Goal: Task Accomplishment & Management: Manage account settings

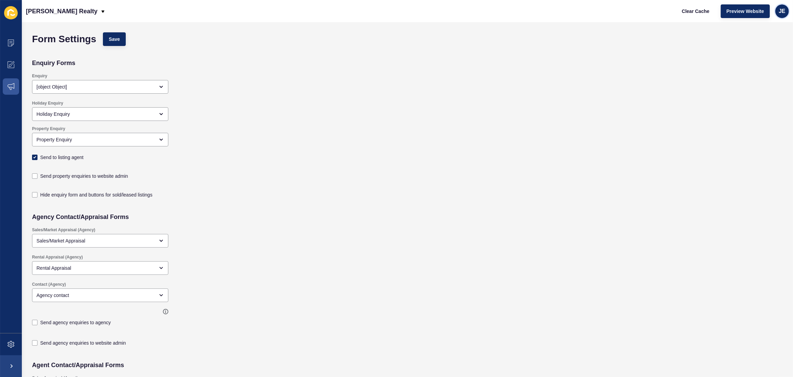
scroll to position [522, 0]
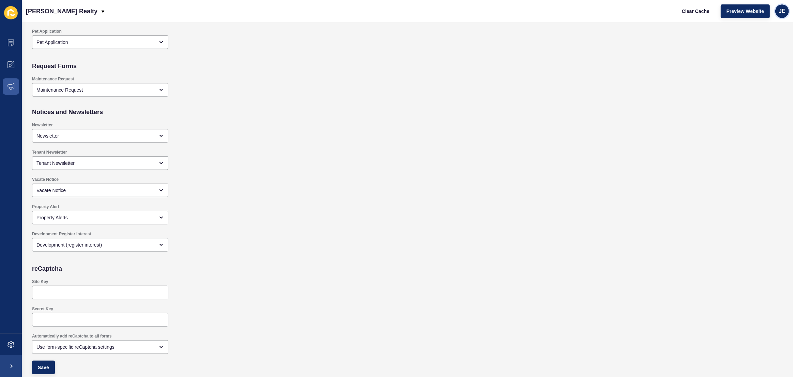
drag, startPoint x: 0, startPoint y: 0, endPoint x: 777, endPoint y: 16, distance: 777.5
click at [777, 16] on div "JE" at bounding box center [782, 11] width 14 height 14
click at [760, 55] on link "Logout" at bounding box center [766, 56] width 50 height 15
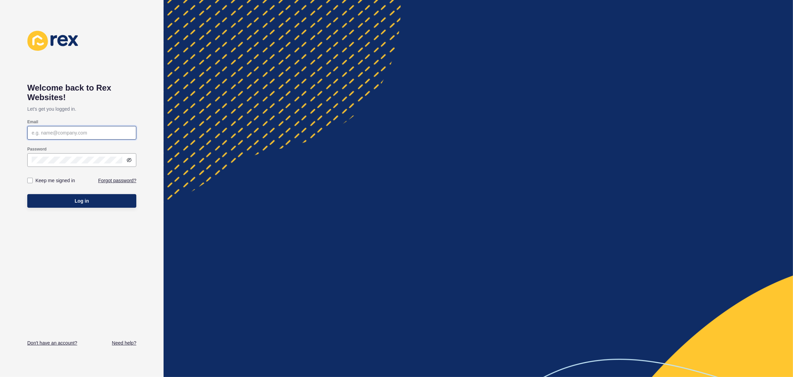
type input "justine.espinosa@rexsoftware.com.au"
click at [108, 203] on button "Log in" at bounding box center [81, 201] width 109 height 14
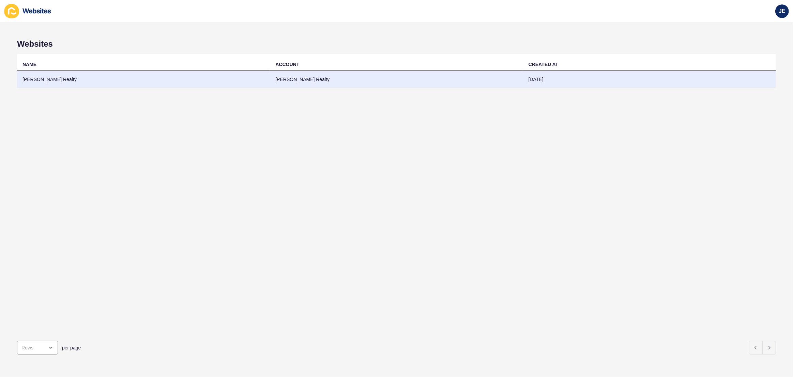
click at [204, 79] on td "Amanda Johnson Realty" at bounding box center [143, 79] width 253 height 17
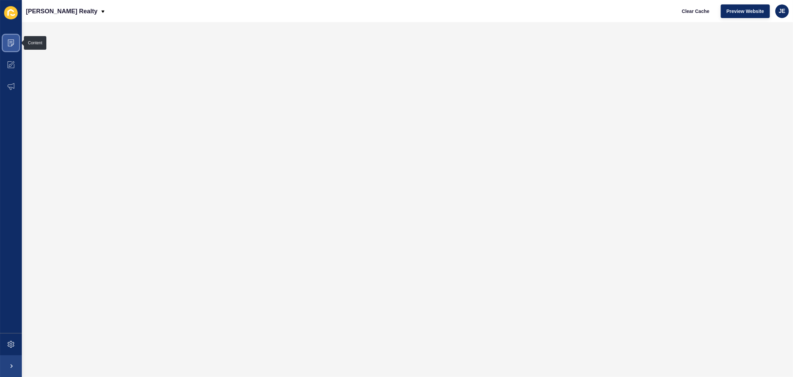
click at [6, 43] on span at bounding box center [11, 43] width 22 height 22
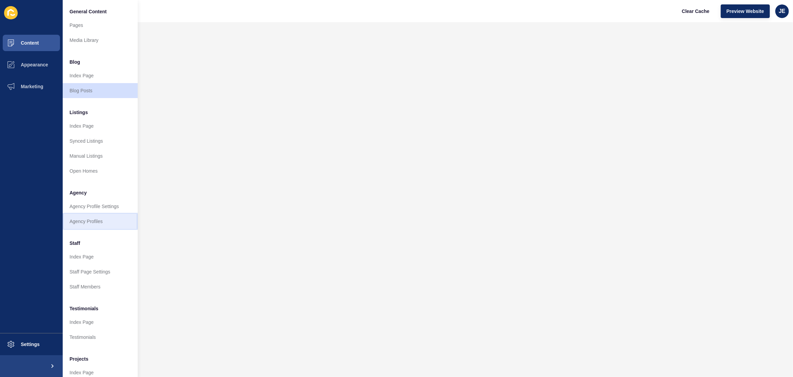
click at [92, 225] on link "Agency Profiles" at bounding box center [100, 221] width 75 height 15
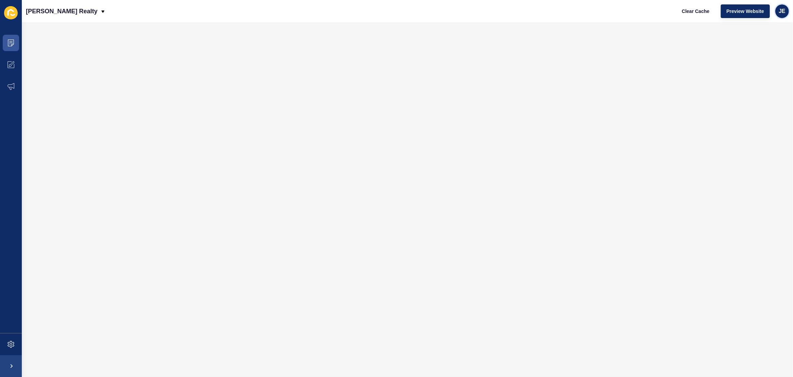
click at [782, 13] on span "JE" at bounding box center [781, 11] width 7 height 7
click at [764, 53] on link "Logout" at bounding box center [766, 56] width 50 height 15
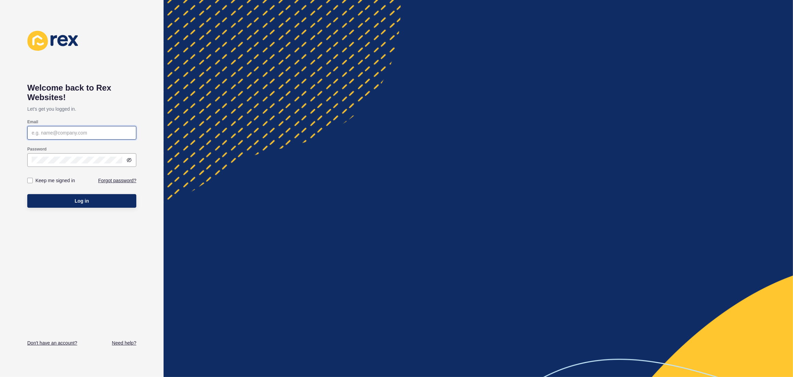
type input "[EMAIL_ADDRESS][PERSON_NAME][DOMAIN_NAME]"
click at [120, 196] on button "Log in" at bounding box center [81, 201] width 109 height 14
type input "[EMAIL_ADDRESS][PERSON_NAME][DOMAIN_NAME]"
click at [111, 204] on button "Log in" at bounding box center [81, 201] width 109 height 14
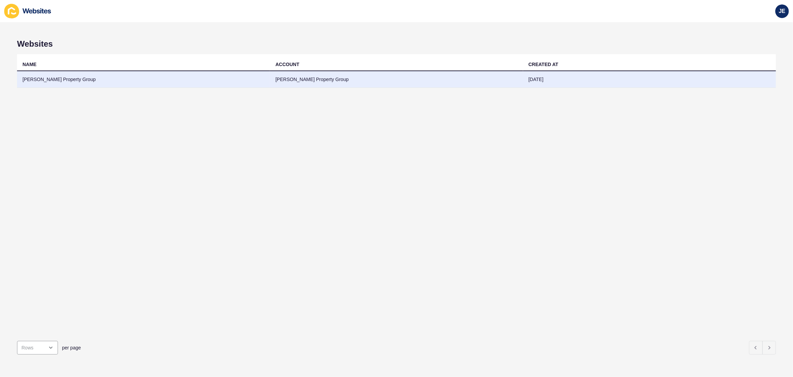
click at [130, 83] on td "[PERSON_NAME] Property Group" at bounding box center [143, 79] width 253 height 17
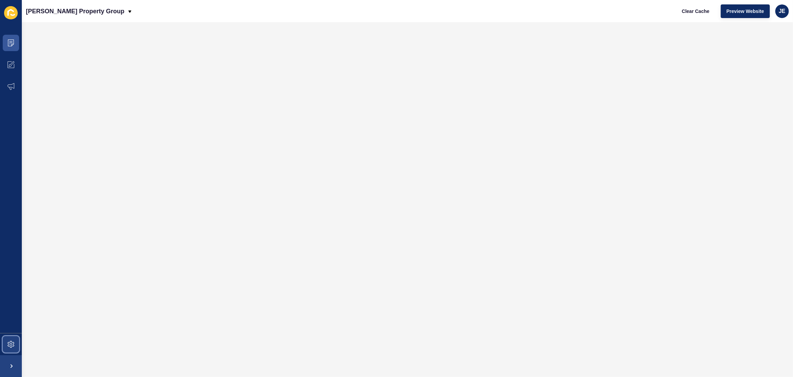
click at [7, 345] on icon at bounding box center [10, 344] width 7 height 7
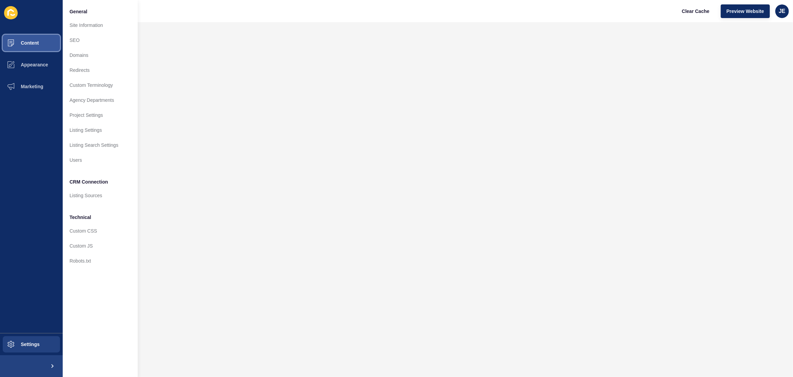
click at [40, 46] on button "Content" at bounding box center [31, 43] width 63 height 22
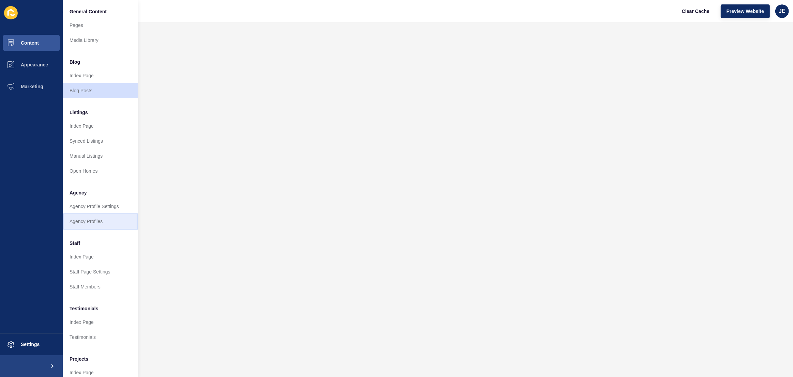
click at [97, 220] on link "Agency Profiles" at bounding box center [100, 221] width 75 height 15
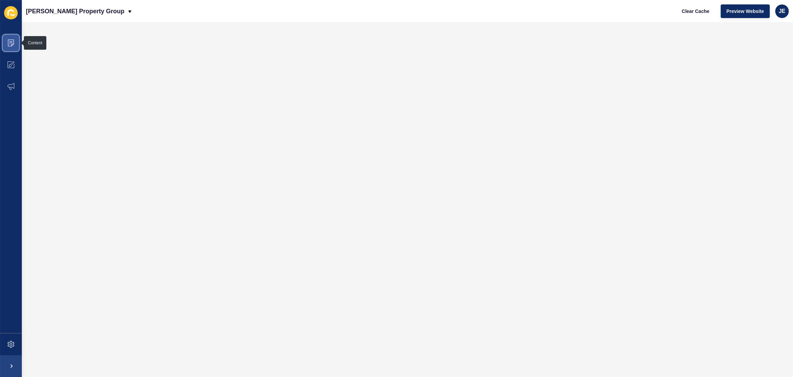
click at [13, 42] on icon at bounding box center [10, 43] width 7 height 7
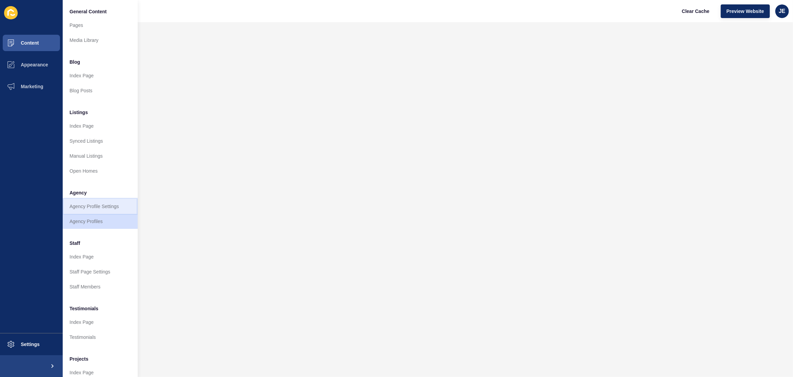
click at [95, 206] on link "Agency Profile Settings" at bounding box center [100, 206] width 75 height 15
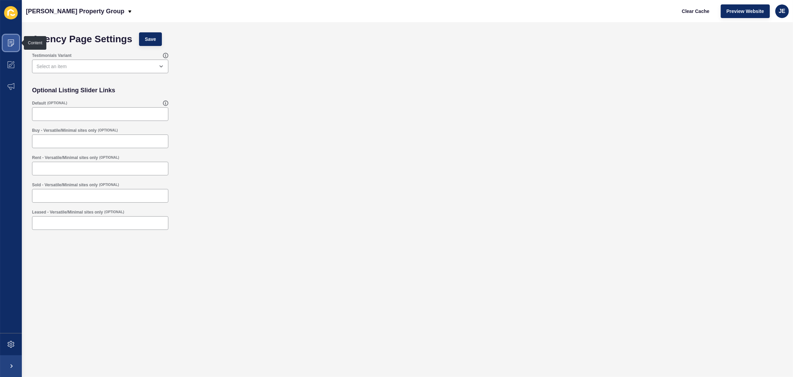
click at [9, 45] on icon at bounding box center [10, 43] width 7 height 7
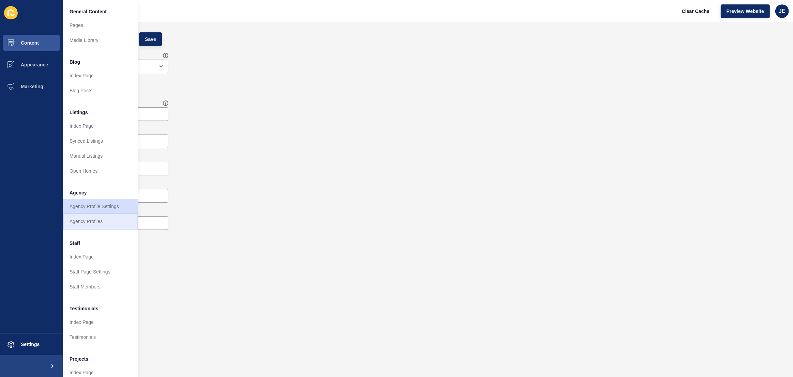
click at [94, 215] on link "Agency Profiles" at bounding box center [100, 221] width 75 height 15
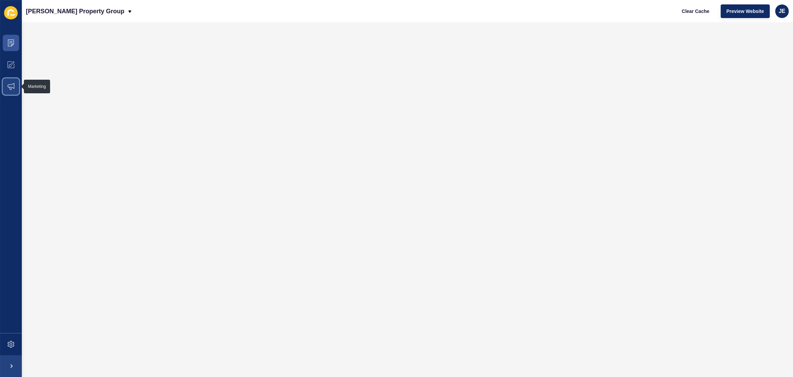
click at [7, 83] on icon at bounding box center [10, 86] width 7 height 7
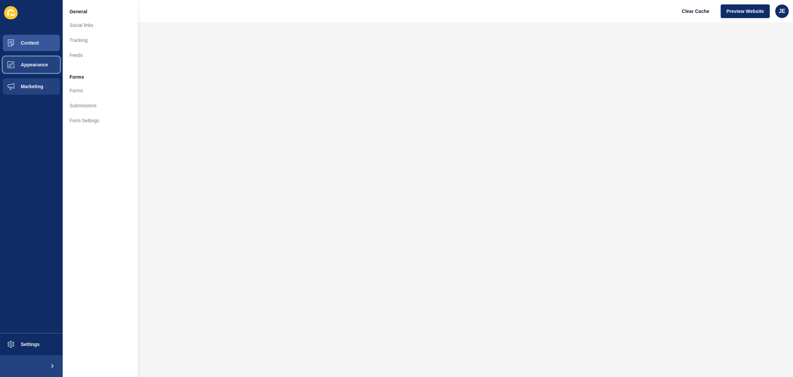
click at [30, 63] on span "Appearance" at bounding box center [23, 64] width 49 height 5
click at [33, 45] on span "Content" at bounding box center [19, 42] width 40 height 5
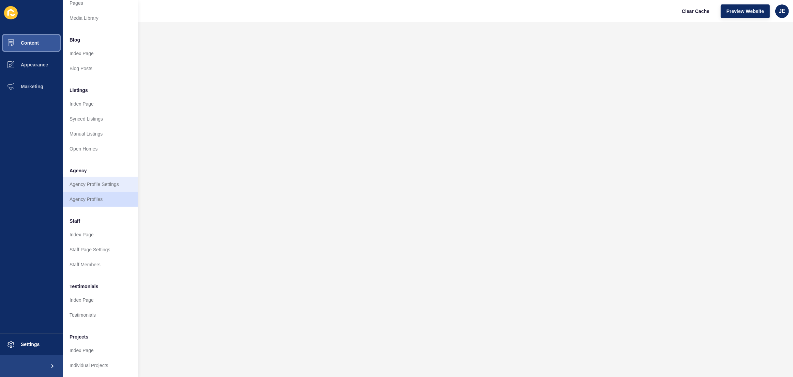
scroll to position [27, 0]
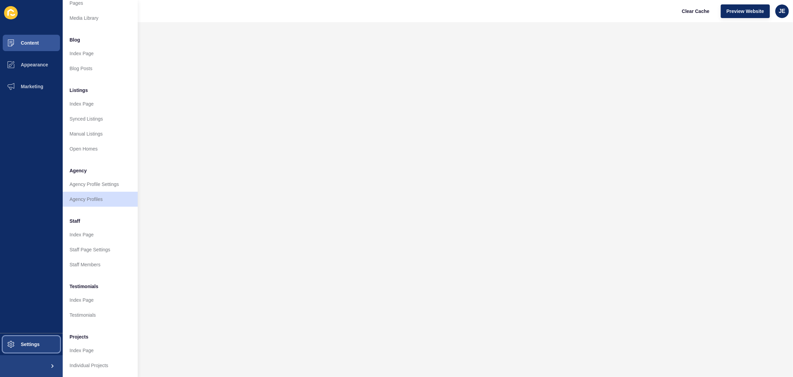
click at [36, 337] on button "Settings" at bounding box center [31, 344] width 63 height 22
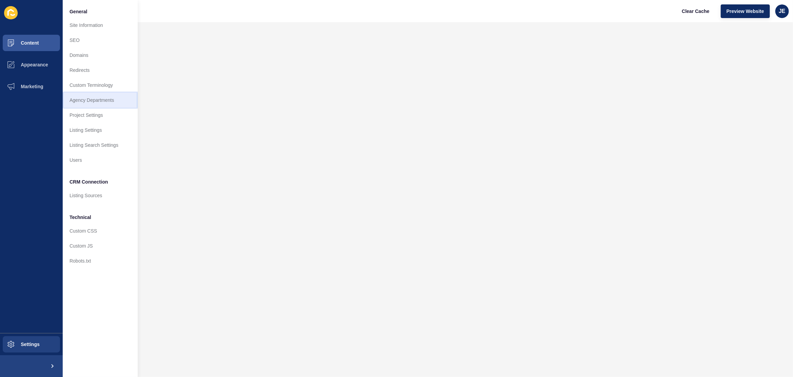
click at [103, 100] on link "Agency Departments" at bounding box center [100, 100] width 75 height 15
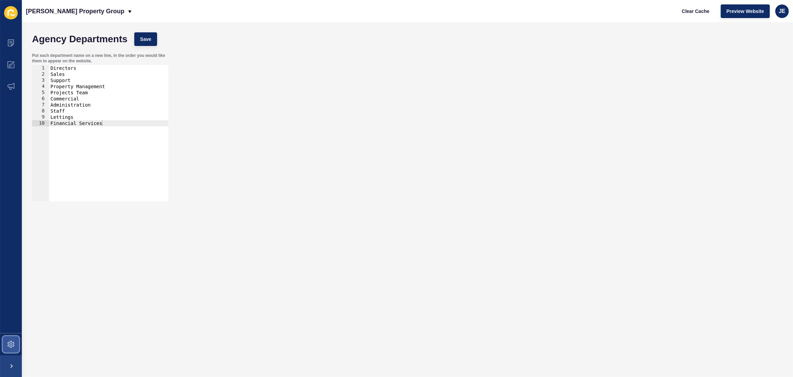
click at [13, 341] on icon at bounding box center [10, 344] width 7 height 7
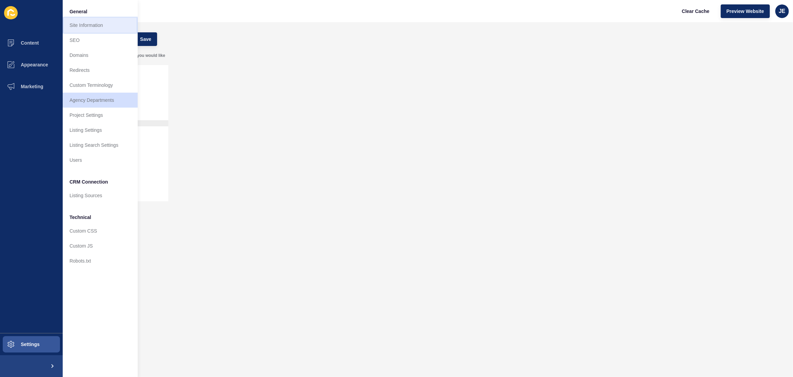
click at [82, 28] on link "Site Information" at bounding box center [100, 25] width 75 height 15
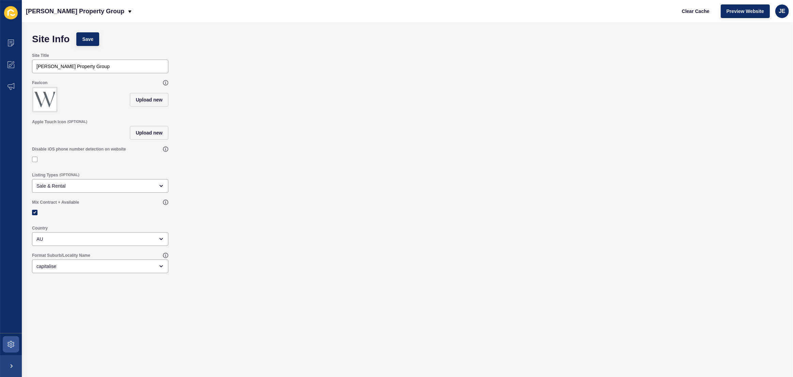
click at [44, 104] on img at bounding box center [44, 99] width 23 height 23
click at [12, 46] on icon at bounding box center [11, 43] width 6 height 7
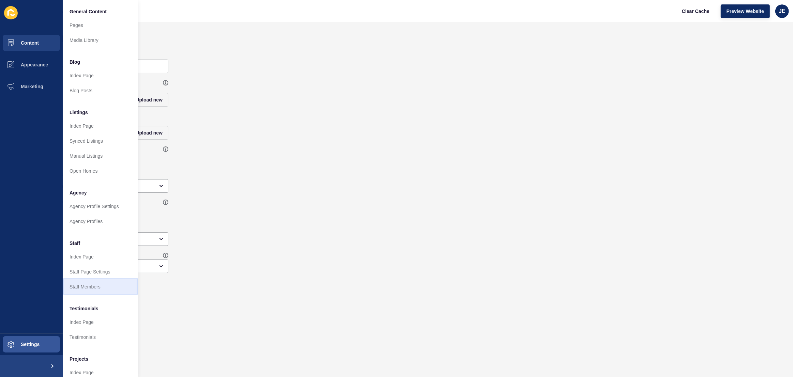
click at [91, 285] on link "Staff Members" at bounding box center [100, 286] width 75 height 15
